Goal: Contribute content: Contribute content

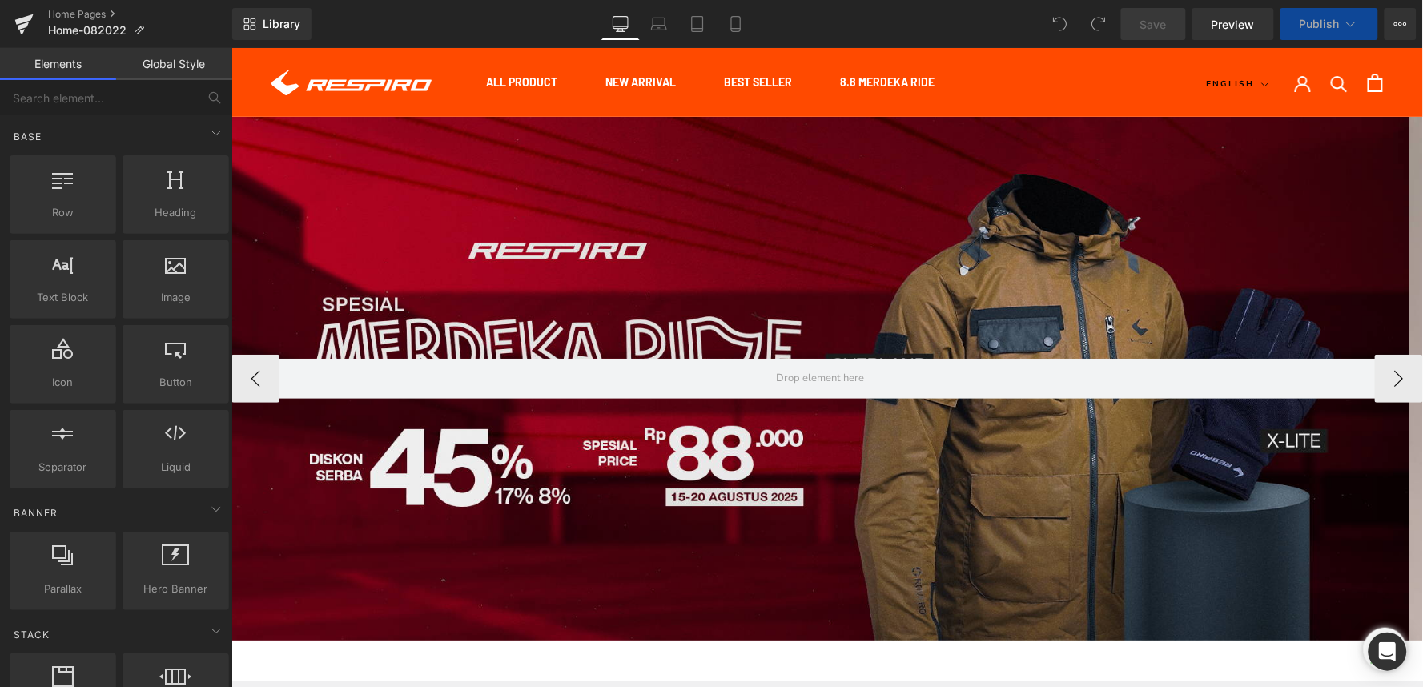
click at [504, 265] on div at bounding box center [820, 378] width 1178 height 524
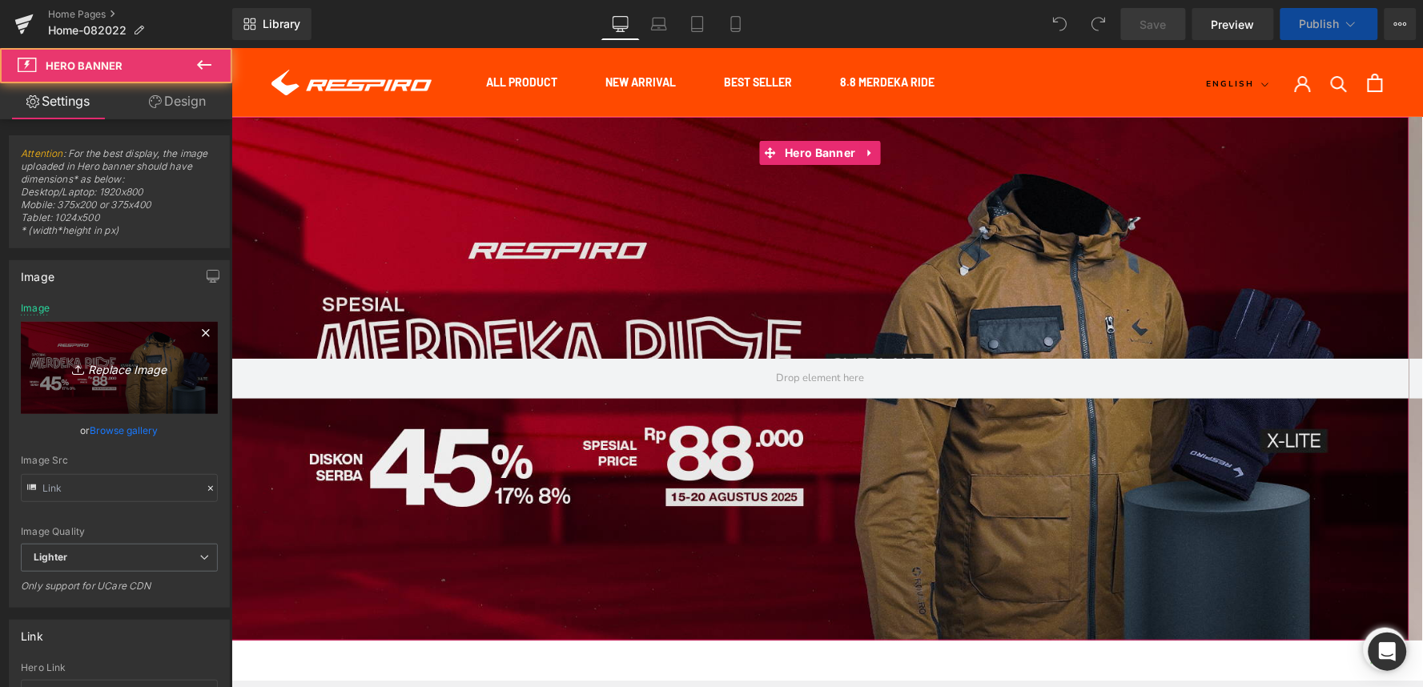
drag, startPoint x: 99, startPoint y: 374, endPoint x: 21, endPoint y: 193, distance: 197.2
click at [99, 374] on icon "Replace Image" at bounding box center [119, 368] width 128 height 20
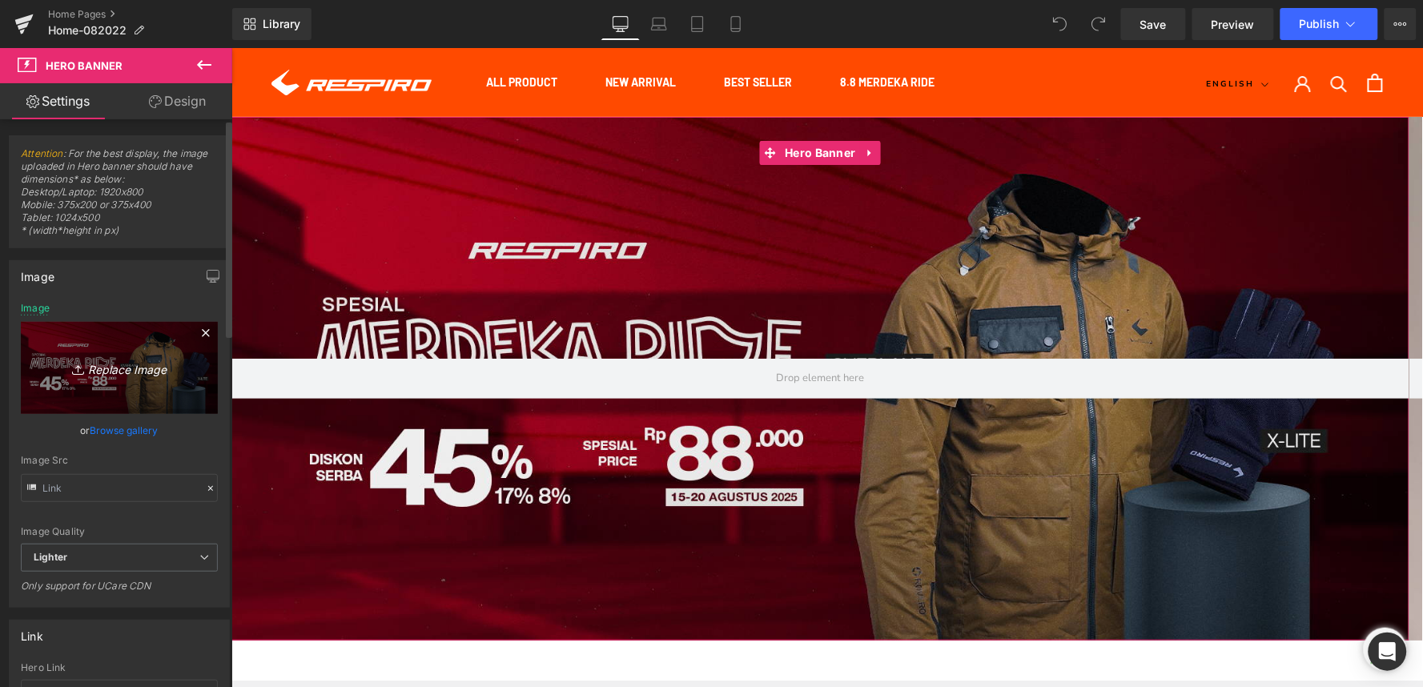
type input "C:\fakepath\SPESIAL MERDEKA RIDE-Webstore-1800x800.jpg"
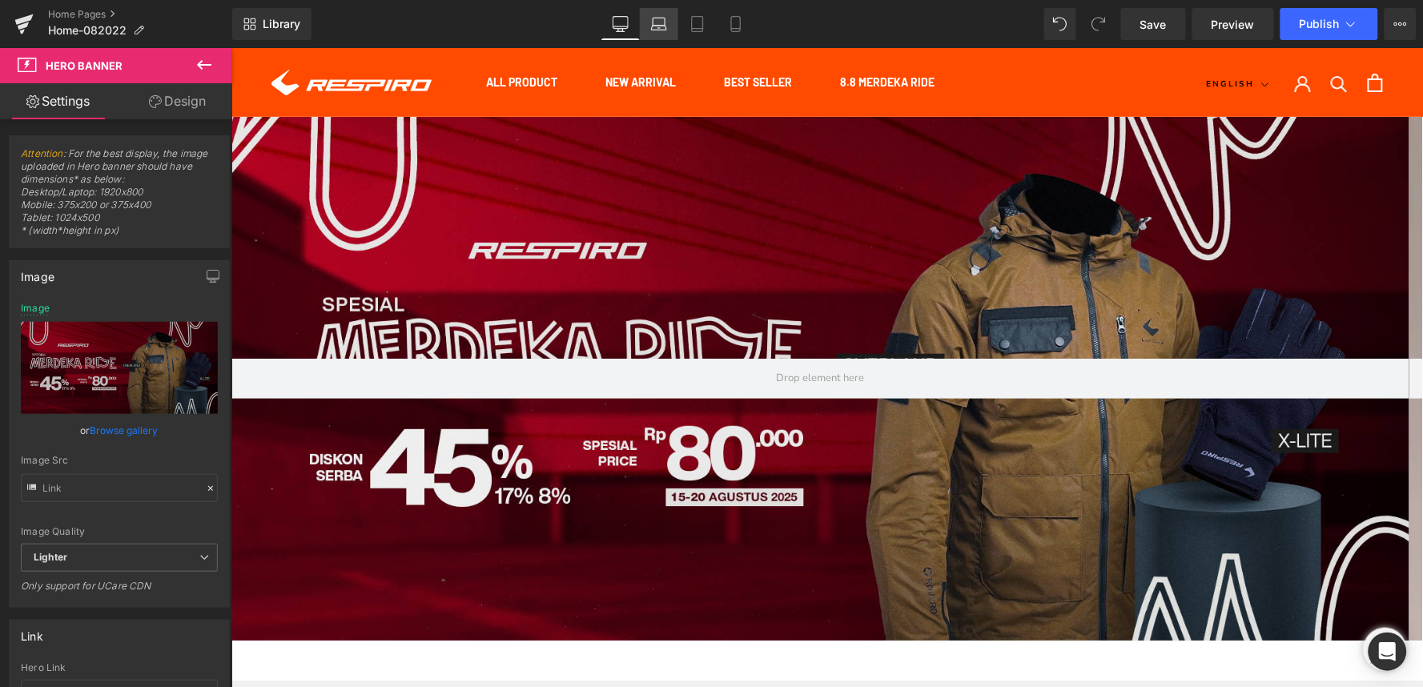
click at [667, 26] on icon at bounding box center [659, 24] width 16 height 16
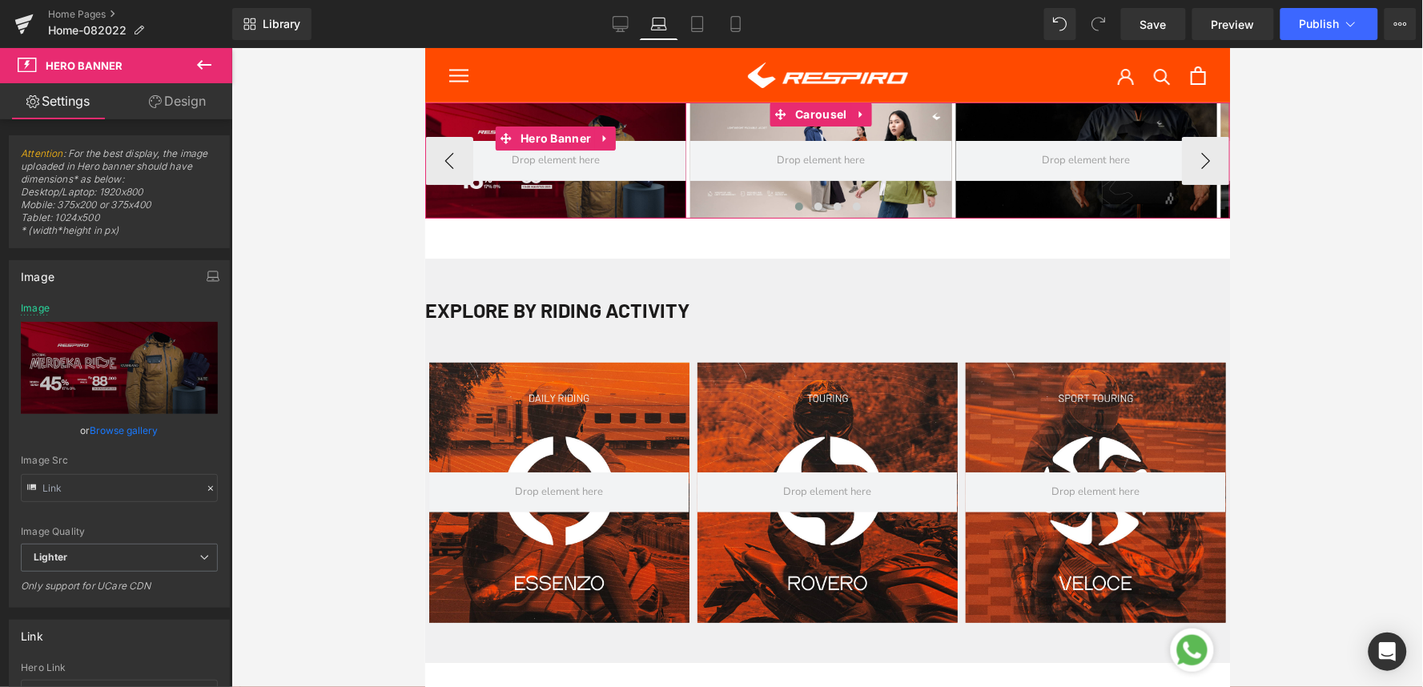
click at [484, 121] on div at bounding box center [554, 160] width 261 height 116
click at [480, 115] on div at bounding box center [554, 160] width 261 height 116
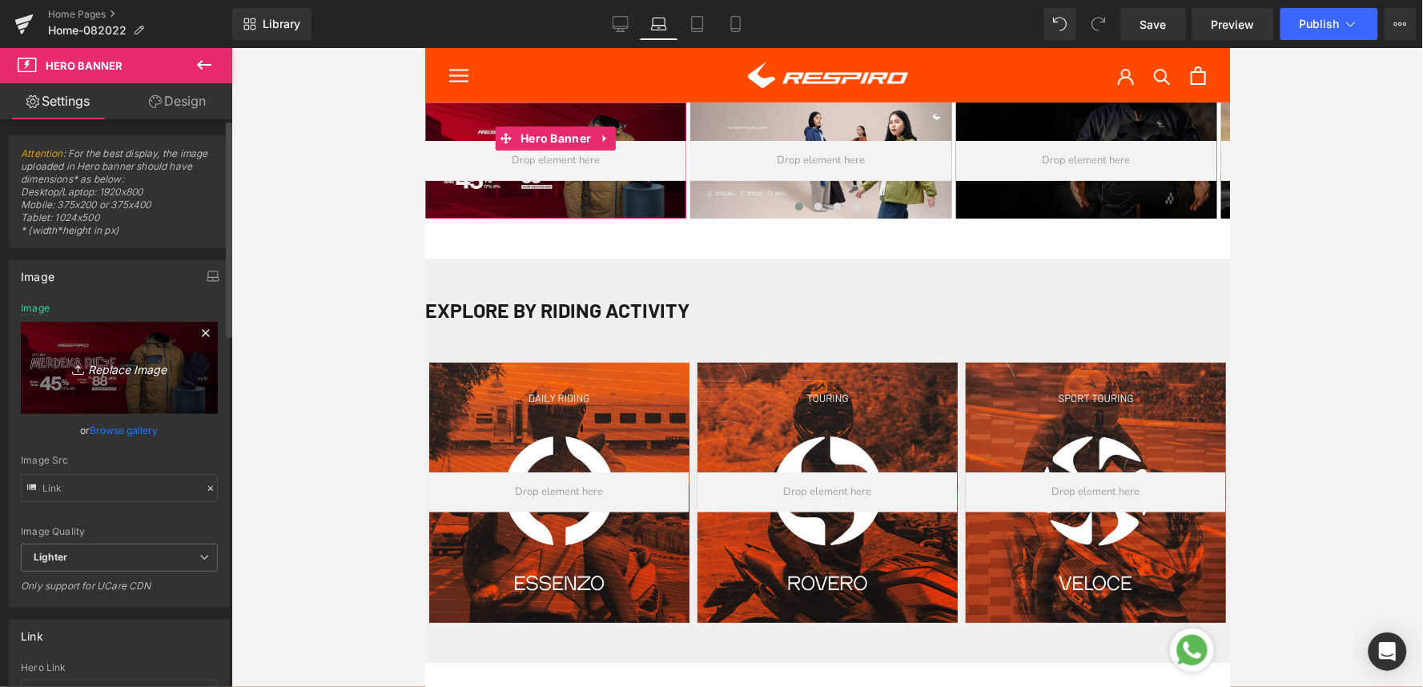
click at [112, 373] on icon "Replace Image" at bounding box center [119, 368] width 128 height 20
type input "C:\fakepath\SPESIAL MERDEKA RIDE-Webstore-1800x800.jpg"
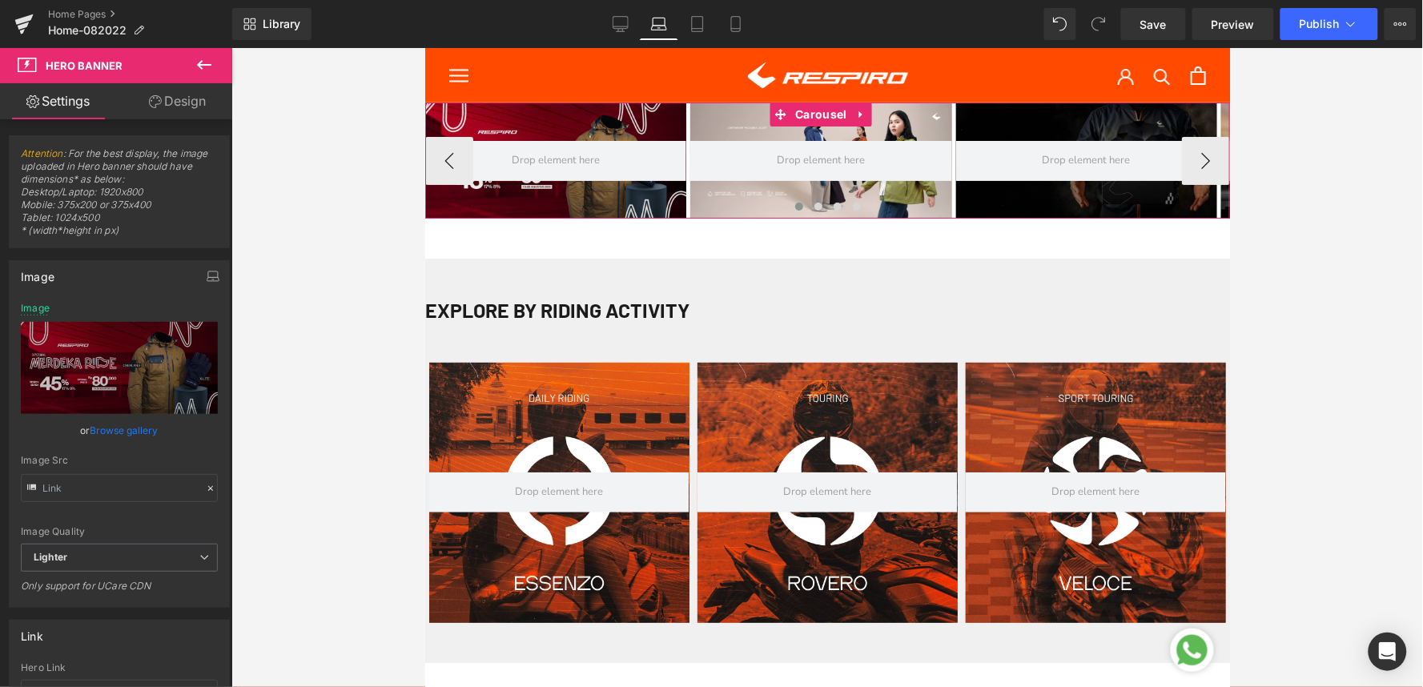
click at [555, 198] on div at bounding box center [826, 209] width 805 height 22
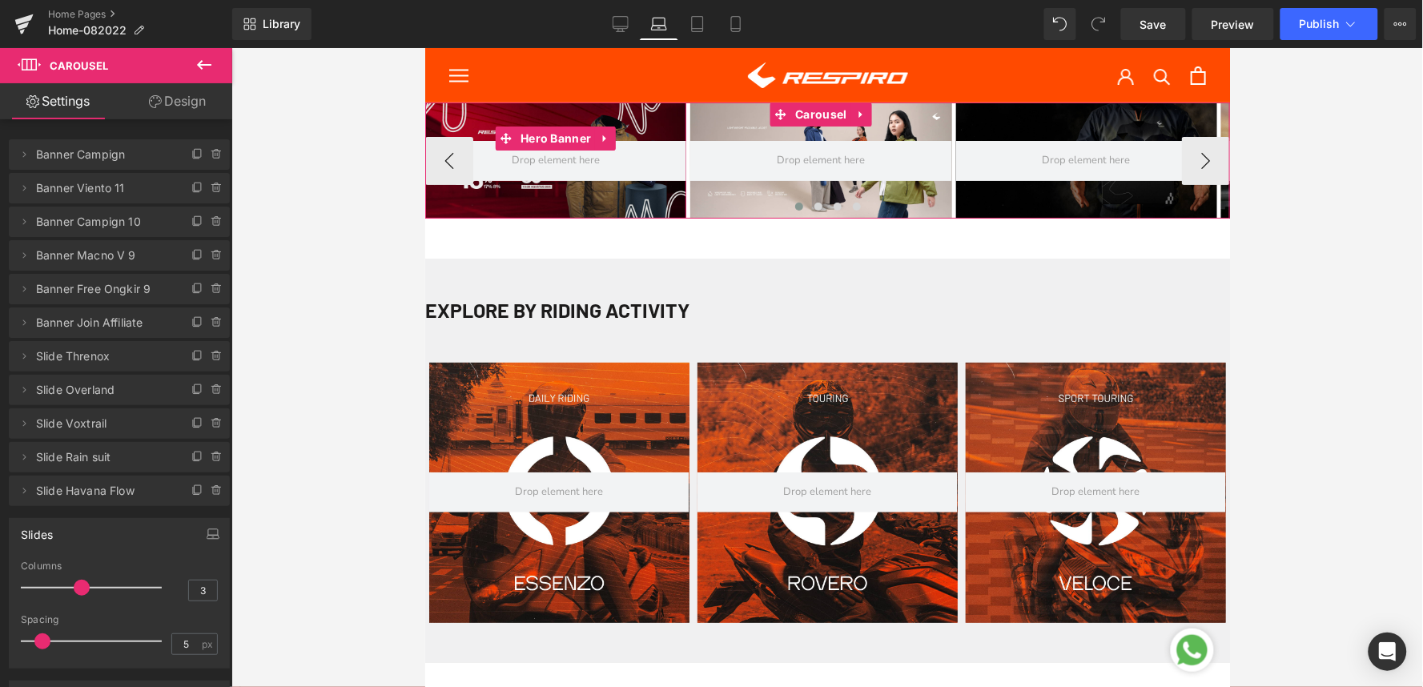
click at [503, 120] on div at bounding box center [554, 160] width 261 height 116
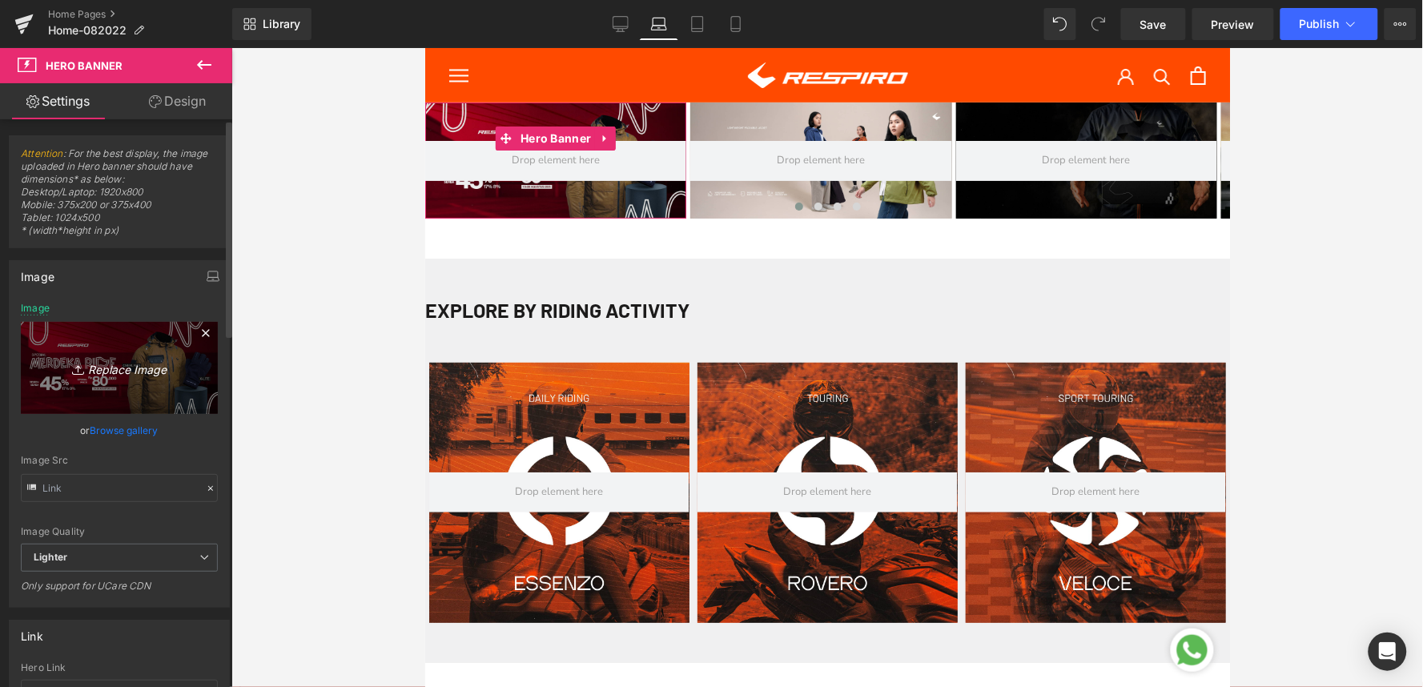
click at [128, 366] on icon "Replace Image" at bounding box center [119, 368] width 128 height 20
type input "C:\fakepath\SPESIAL MERDEKA RIDE-Webstore-1800x800.jpg"
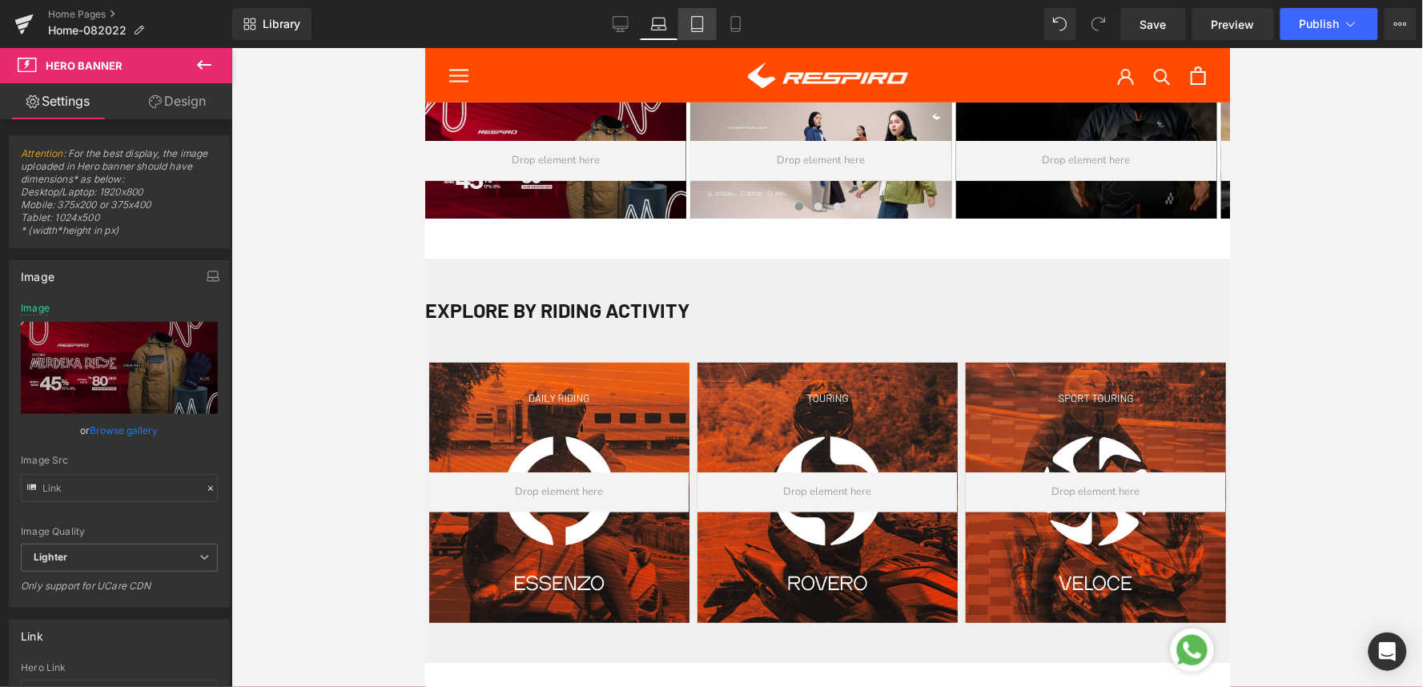
click at [700, 32] on link "Tablet" at bounding box center [697, 24] width 38 height 32
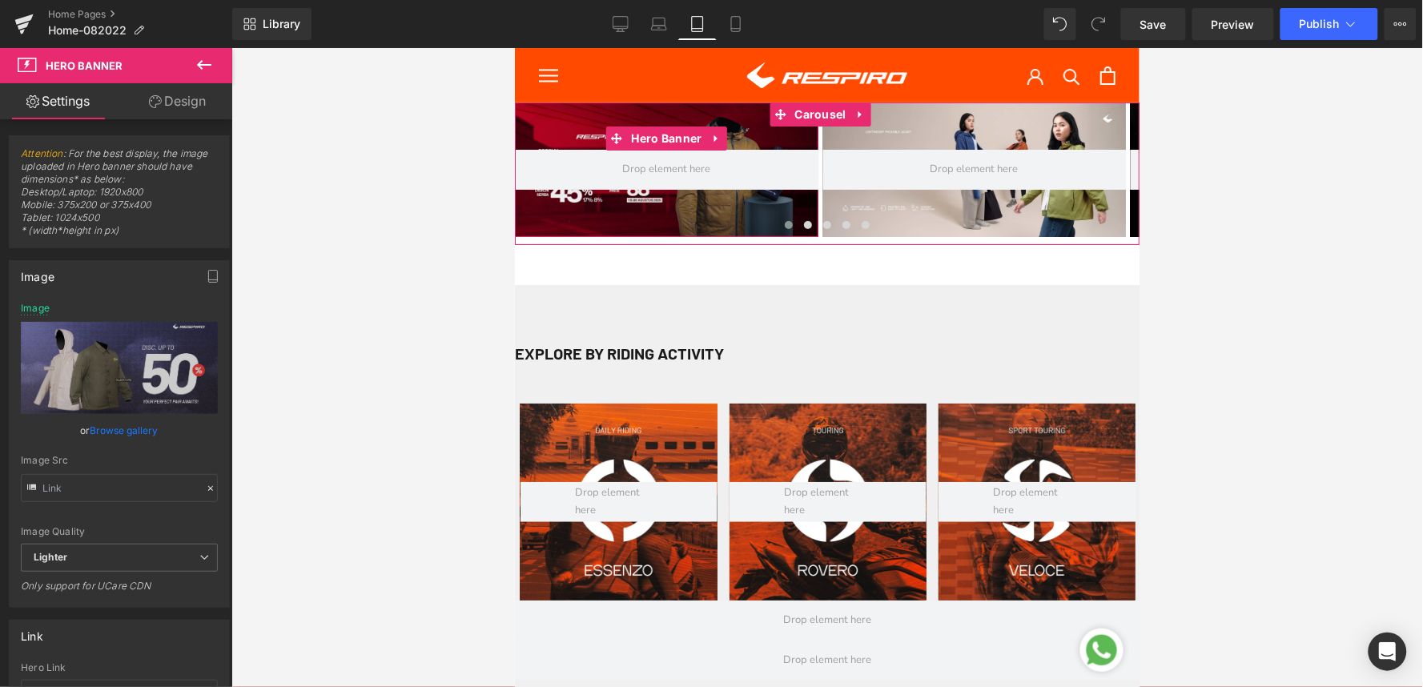
click at [558, 122] on div at bounding box center [665, 169] width 303 height 135
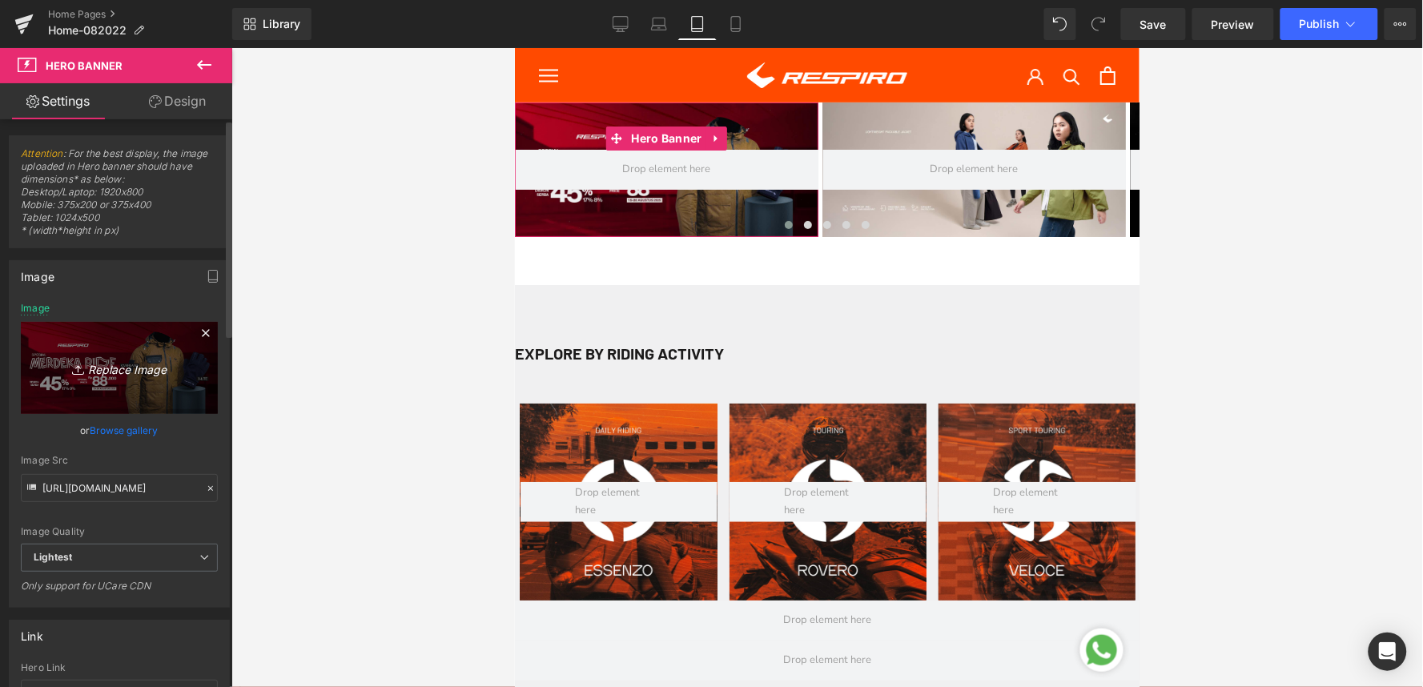
click at [110, 371] on icon "Replace Image" at bounding box center [119, 368] width 128 height 20
type input "C:\fakepath\SPESIAL MERDEKA RIDE-Webstore-1800x800.jpg"
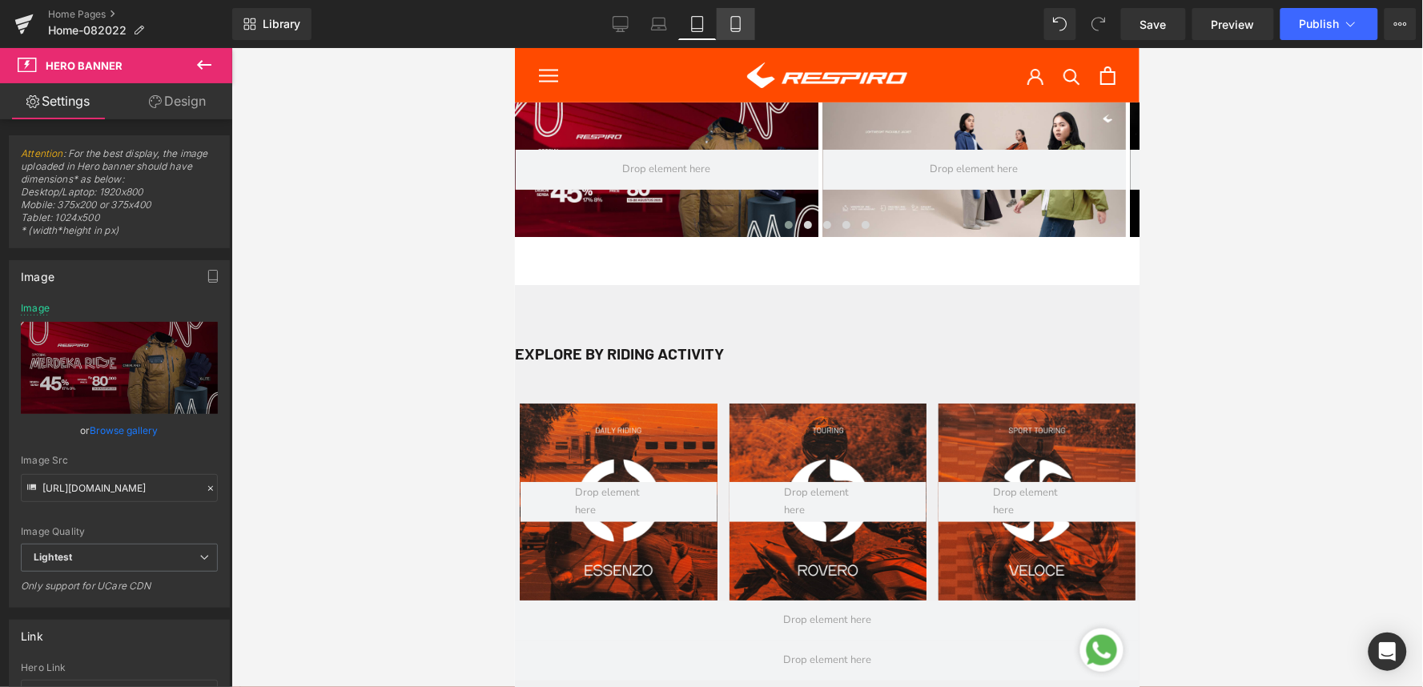
click at [740, 26] on icon at bounding box center [736, 24] width 16 height 16
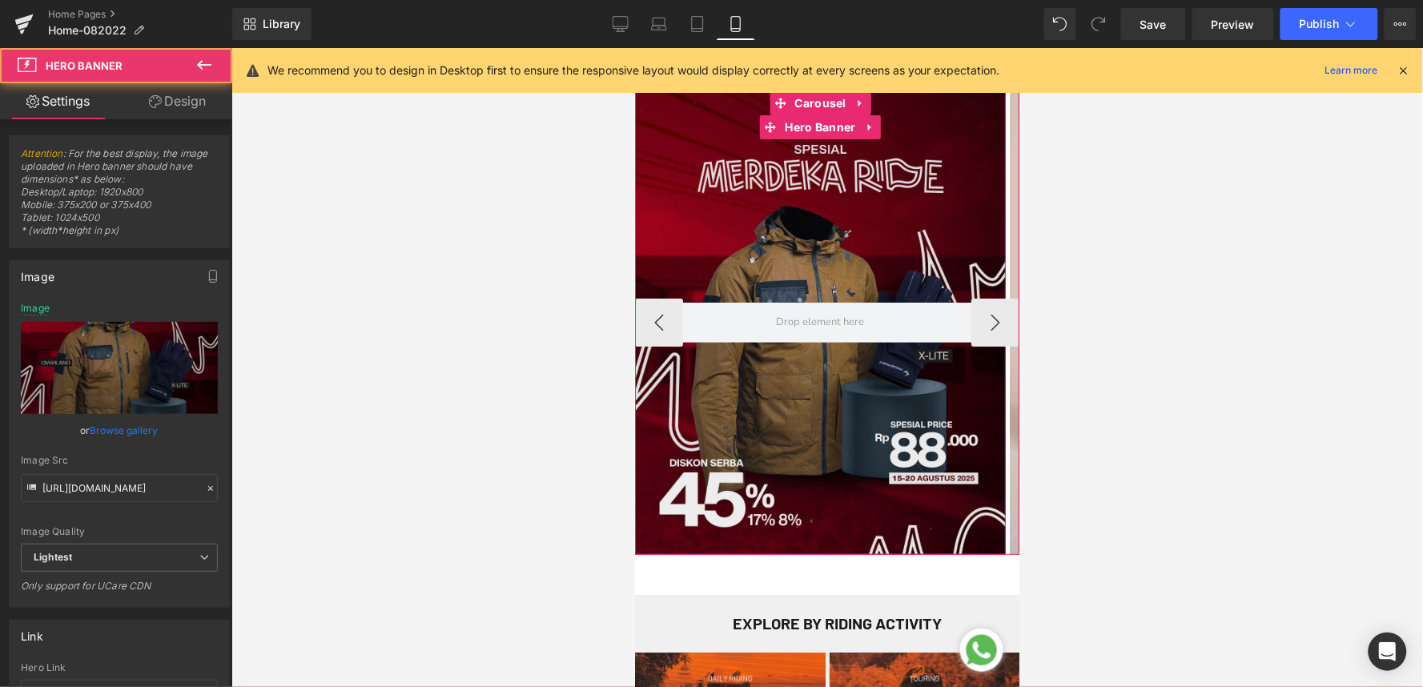
click at [745, 176] on div at bounding box center [819, 322] width 371 height 464
click at [764, 221] on div at bounding box center [819, 322] width 371 height 464
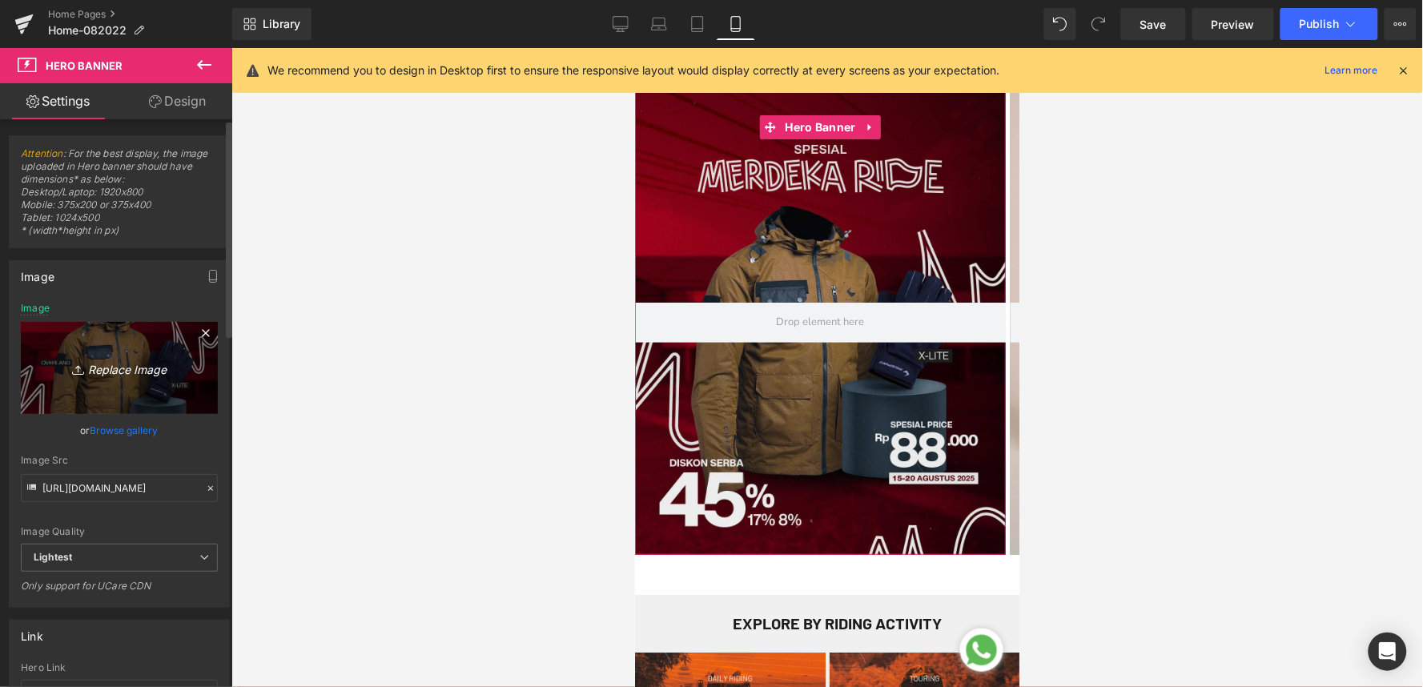
click at [139, 374] on icon "Replace Image" at bounding box center [119, 368] width 128 height 20
type input "C:\fakepath\SPESIAL MERDEKA RIDE-Webstore-1080x1350.jpg"
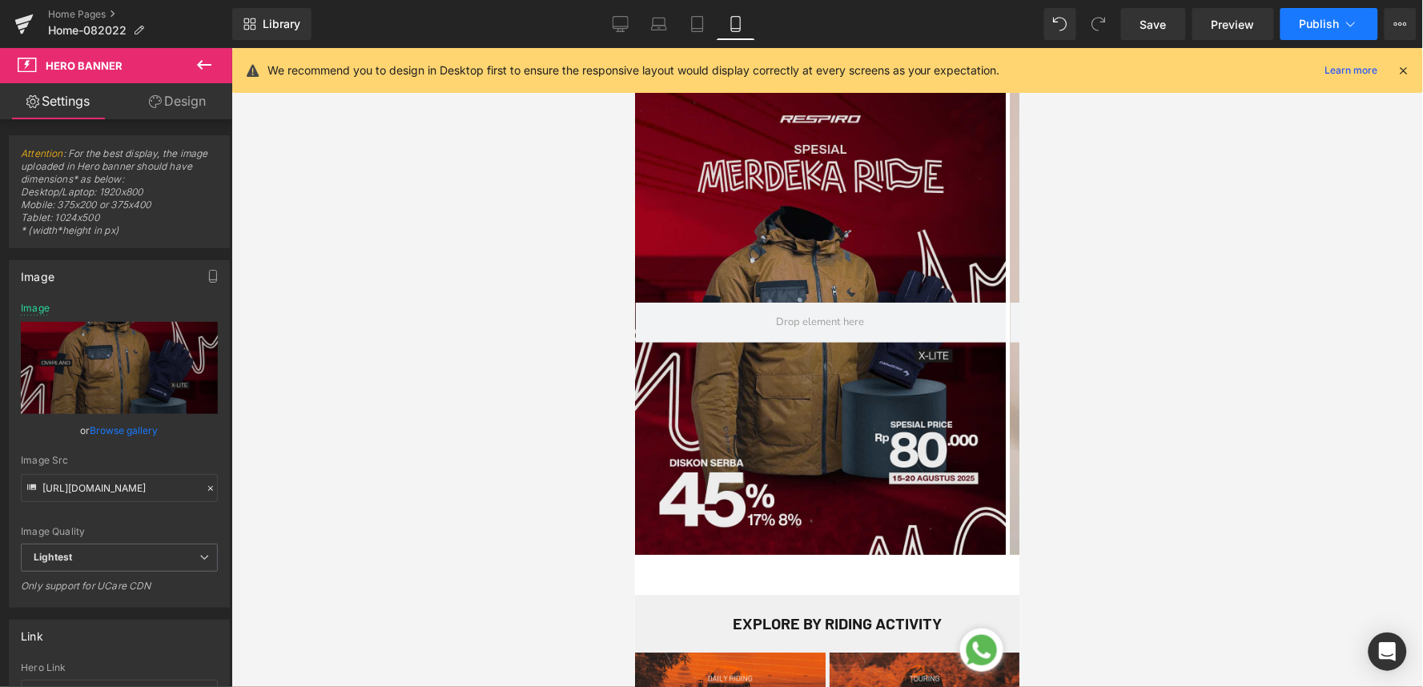
click at [1307, 14] on button "Publish" at bounding box center [1329, 24] width 98 height 32
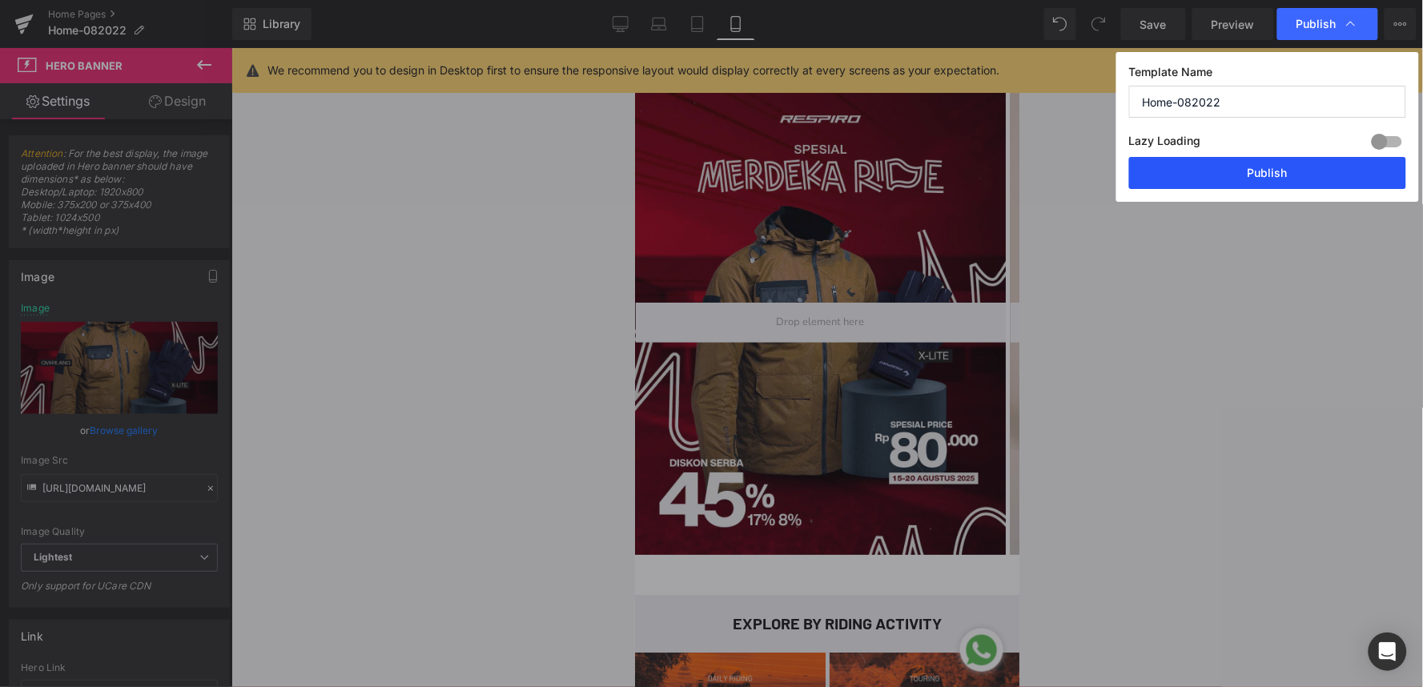
click at [1246, 178] on button "Publish" at bounding box center [1267, 173] width 277 height 32
